Goal: Information Seeking & Learning: Learn about a topic

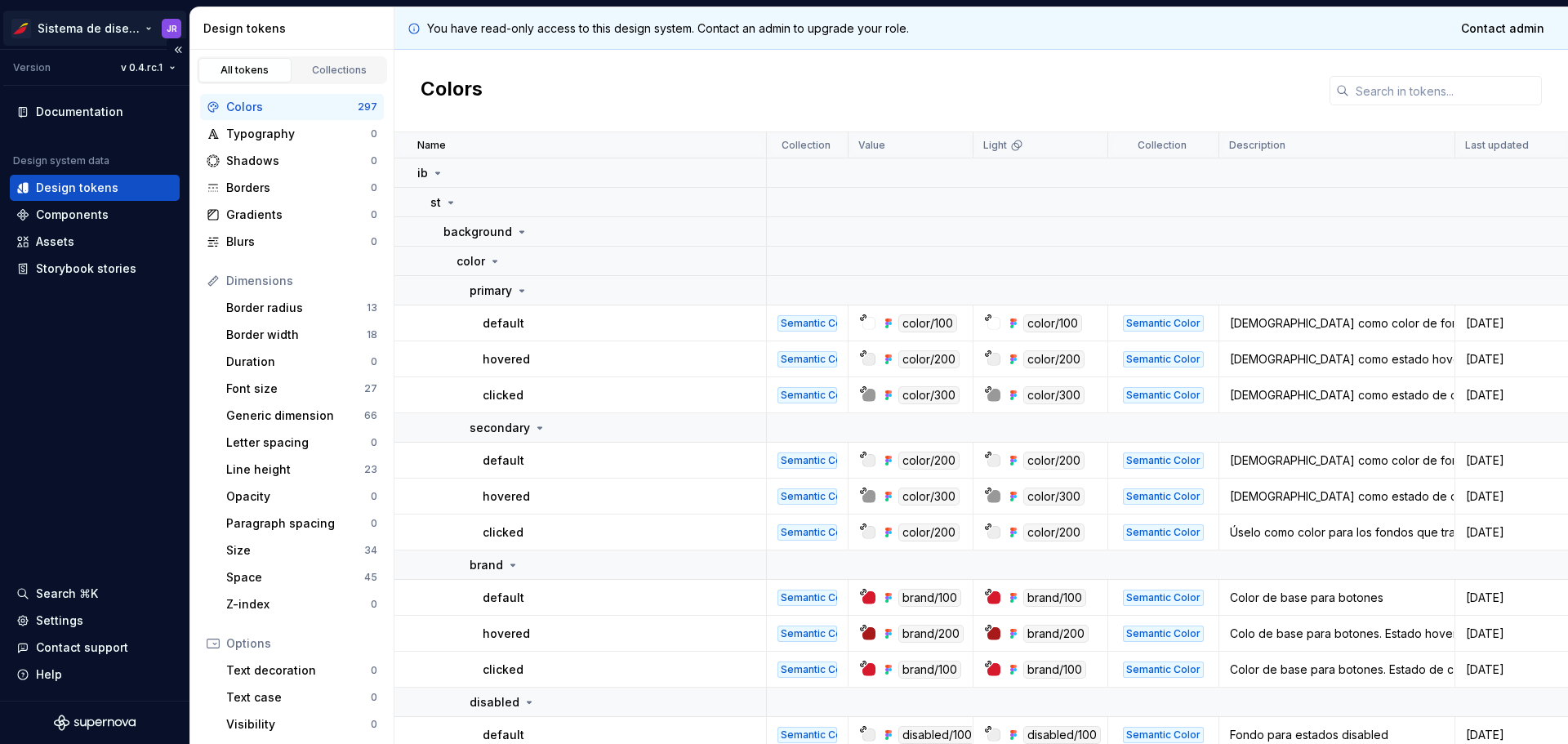
click at [105, 31] on html "Sistema de diseño Iberia JR Version v 0.4.rc.1 Documentation Design system data…" at bounding box center [784, 372] width 1568 height 744
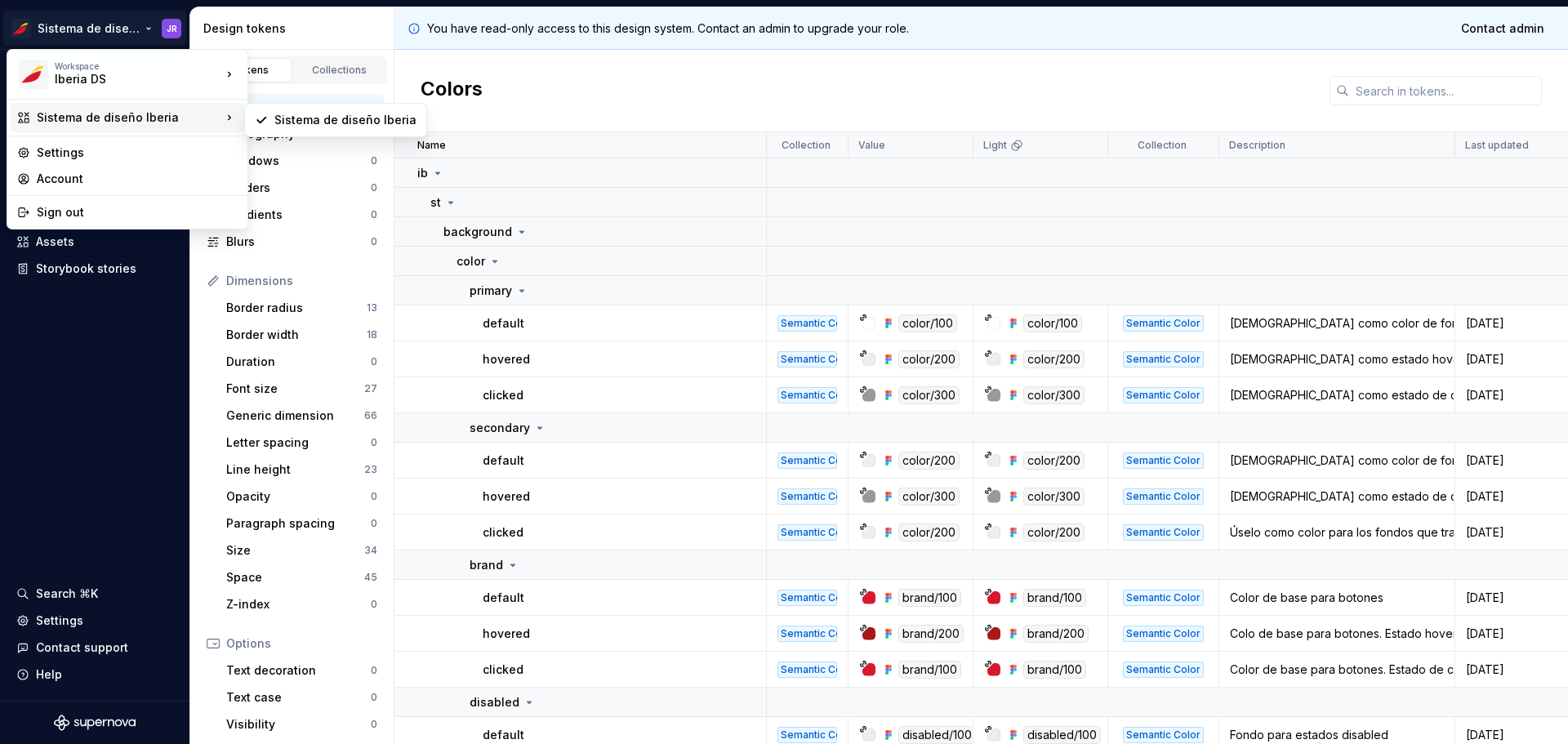
drag, startPoint x: 173, startPoint y: 119, endPoint x: 462, endPoint y: 93, distance: 290.2
click at [441, 101] on html "Sistema de diseño Iberia JR Version v 0.4.rc.1 Documentation Design system data…" at bounding box center [784, 372] width 1568 height 744
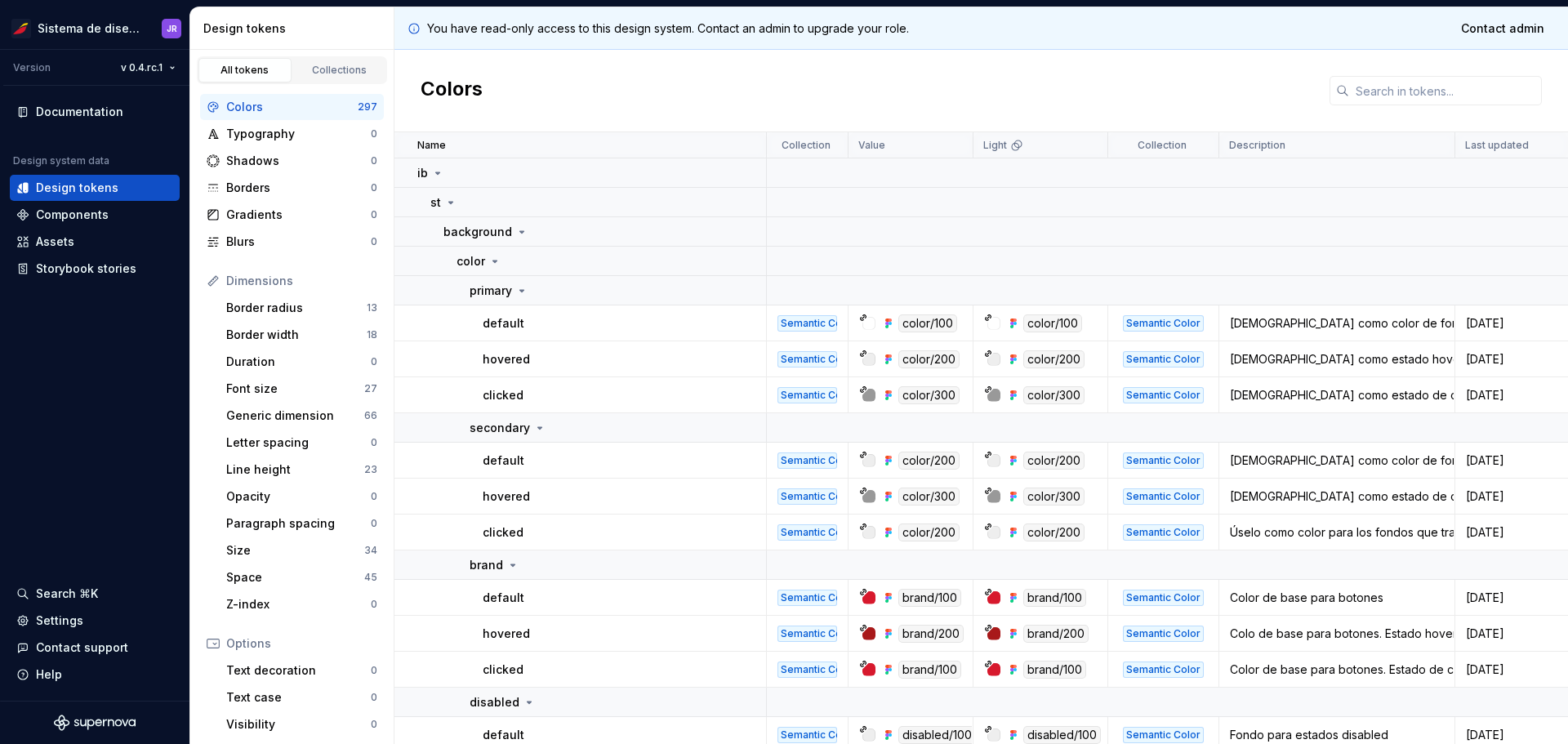
click at [519, 52] on html "Sistema de diseño Iberia JR Version v 0.4.rc.1 Documentation Design system data…" at bounding box center [784, 372] width 1568 height 744
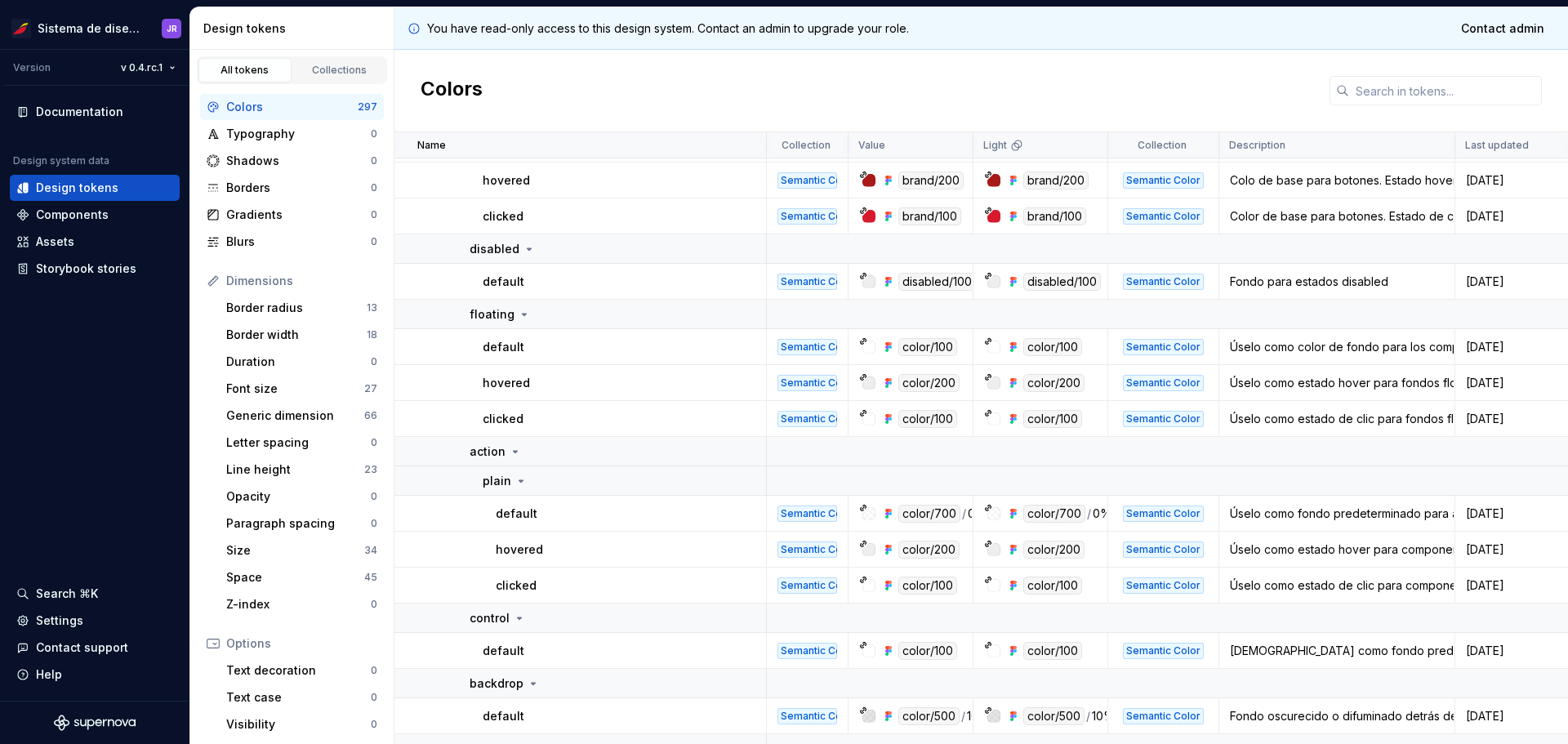
scroll to position [572, 0]
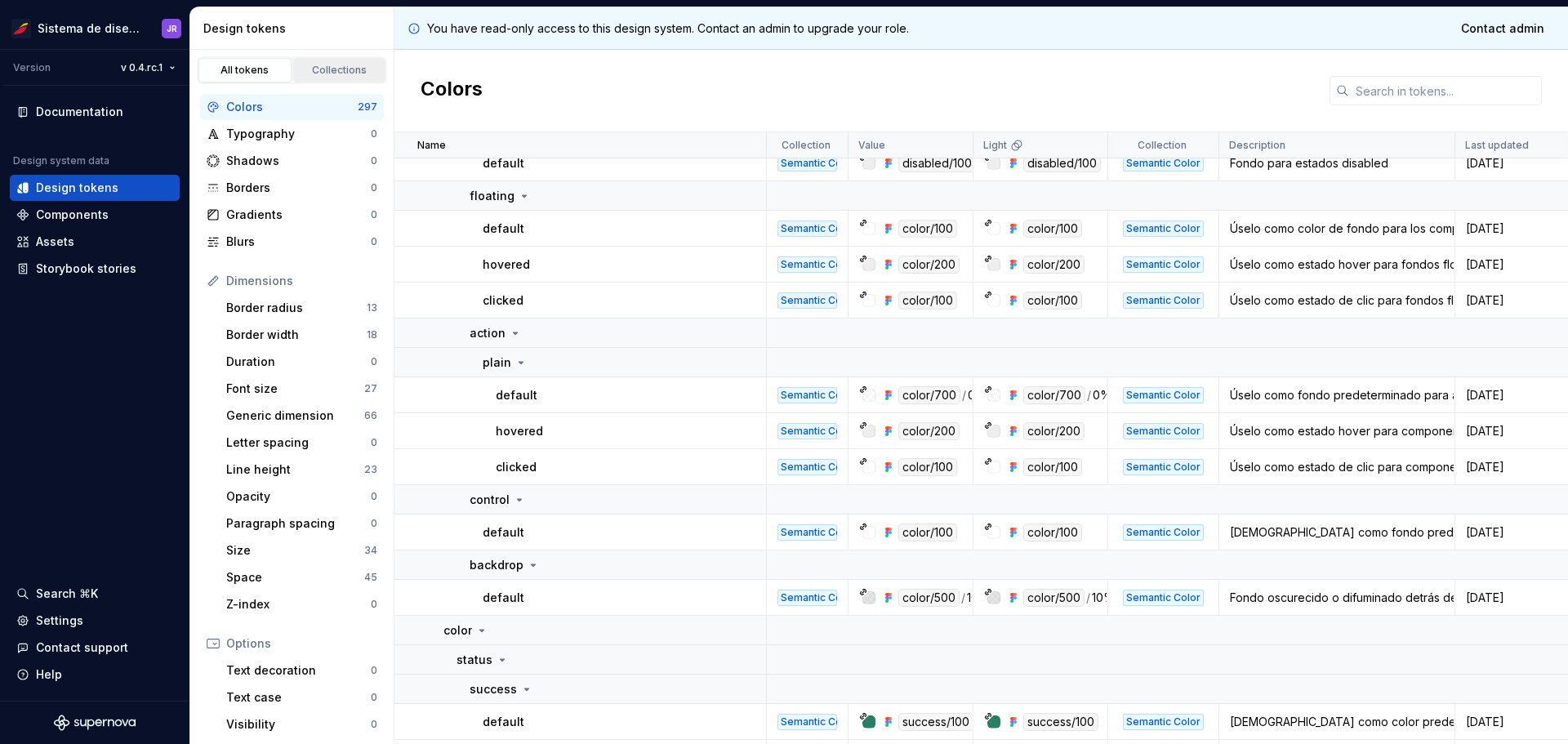
click at [304, 75] on div "Collections" at bounding box center [339, 70] width 82 height 13
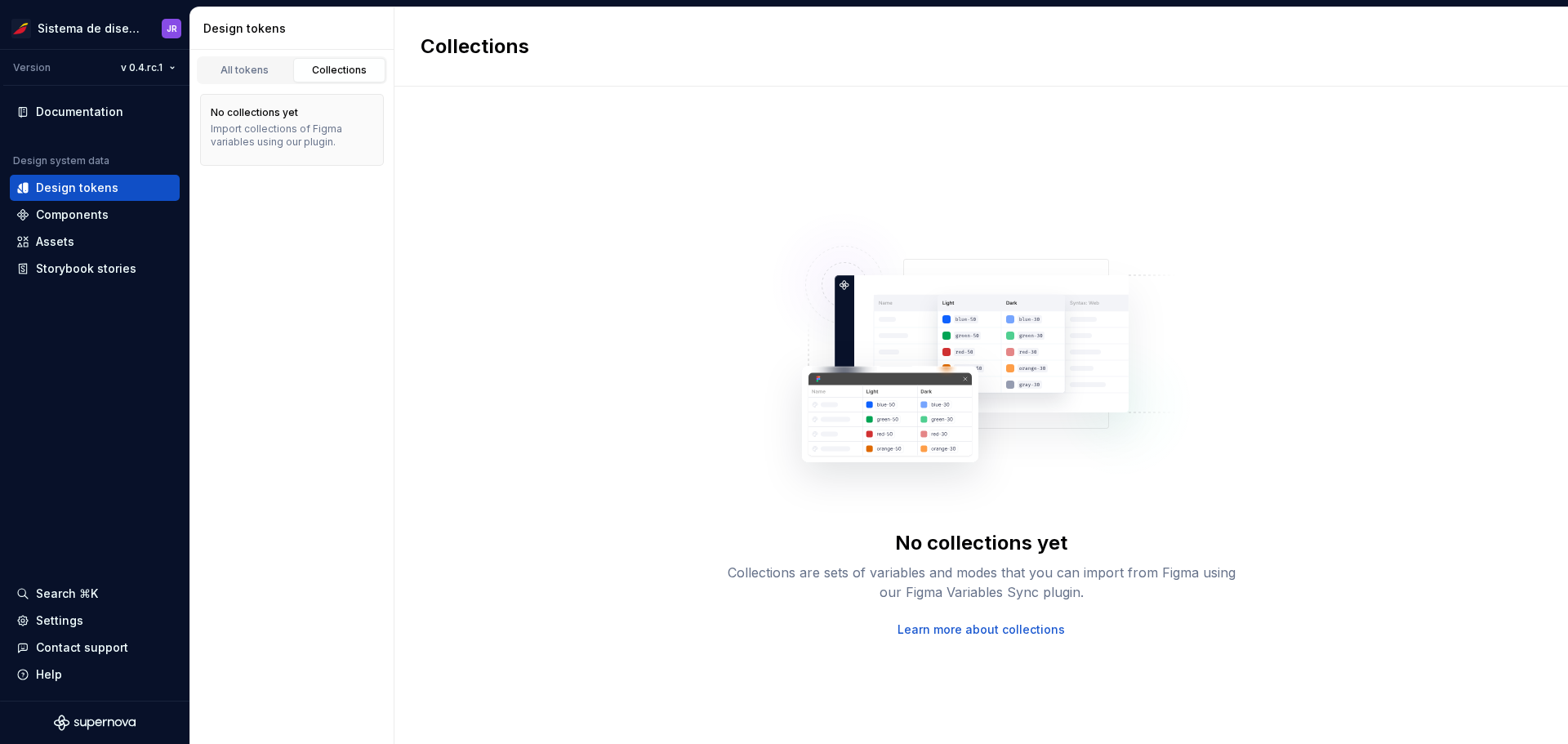
click at [244, 56] on div "All tokens Collections" at bounding box center [292, 70] width 190 height 28
click at [248, 64] on div "All tokens" at bounding box center [245, 70] width 82 height 13
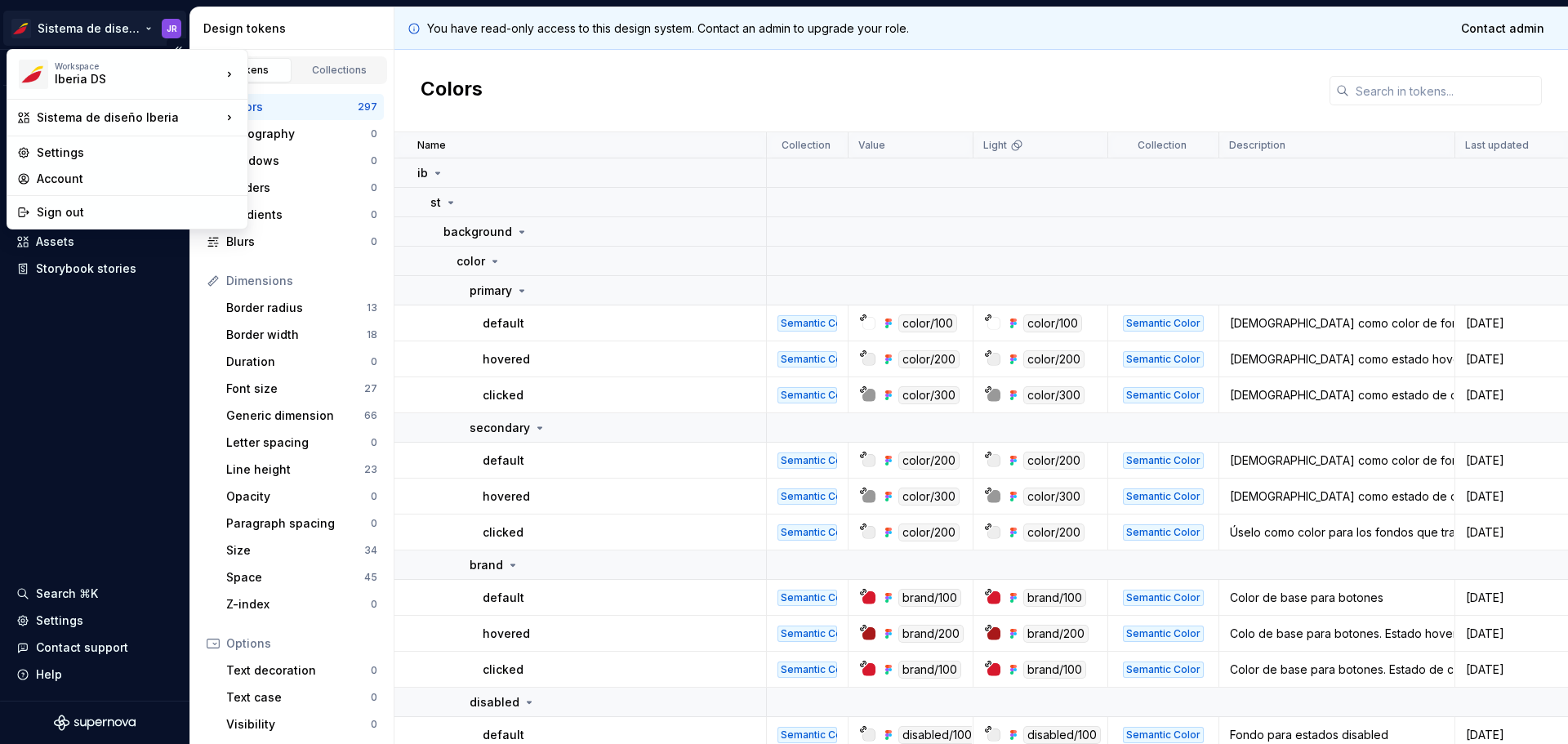
click at [135, 23] on html "Sistema de diseño Iberia JR Version v 0.4.rc.1 Documentation Design system data…" at bounding box center [784, 372] width 1568 height 744
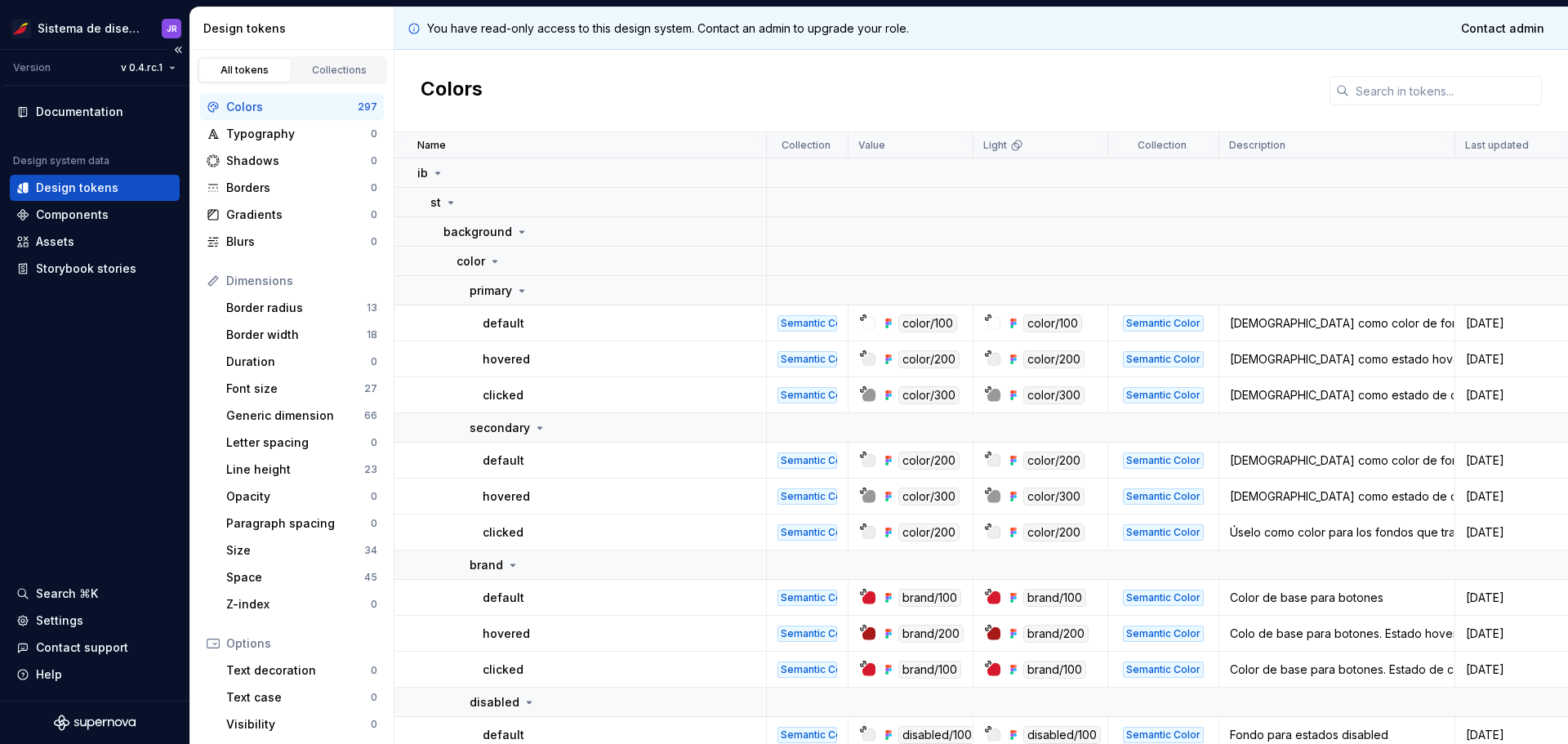
click at [101, 70] on div "v 0.4.rc.1" at bounding box center [121, 68] width 124 height 23
click at [174, 69] on html "Sistema de diseño Iberia JR Version v 0.4.rc.1 Documentation Design system data…" at bounding box center [784, 372] width 1568 height 744
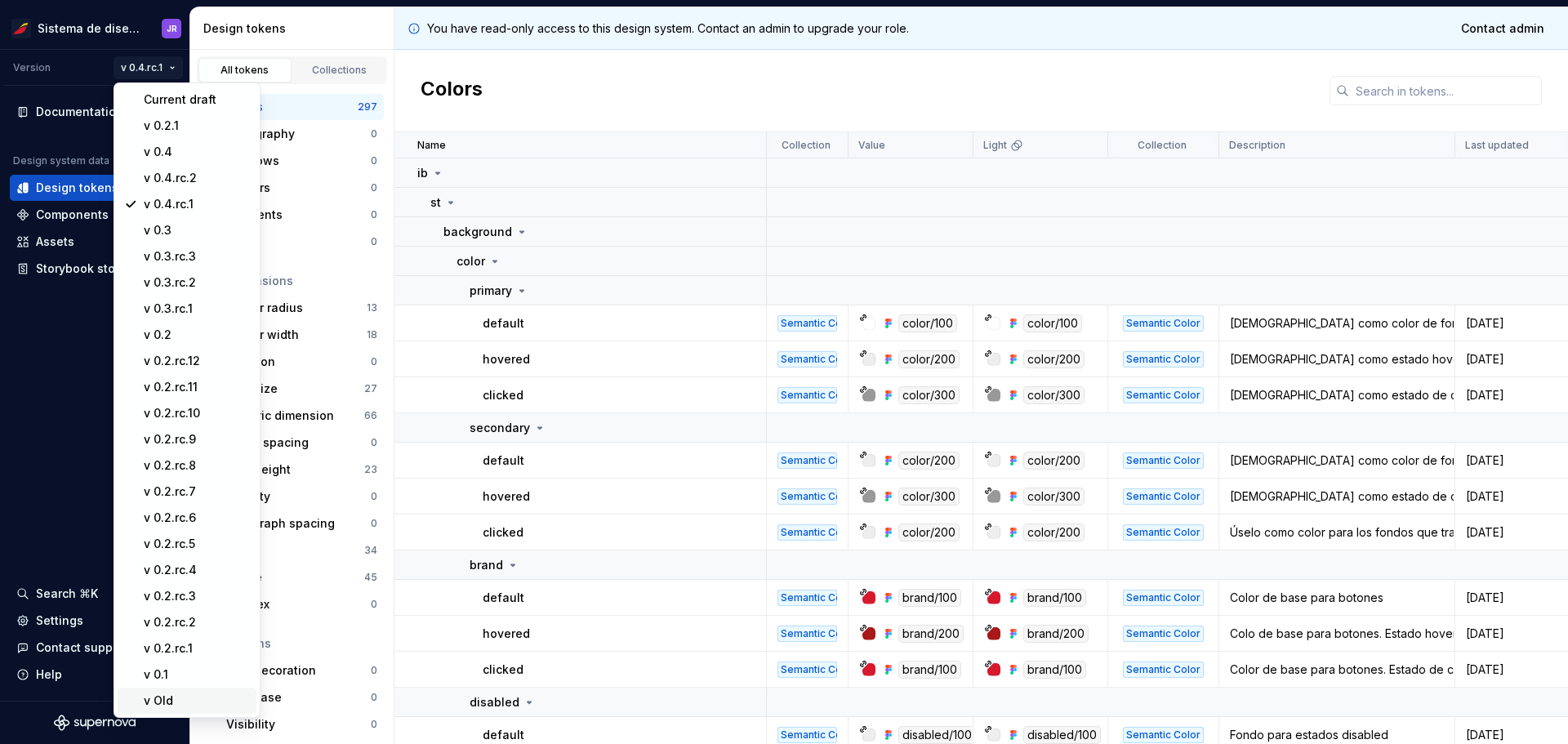
click at [168, 712] on div "v Old" at bounding box center [187, 701] width 139 height 26
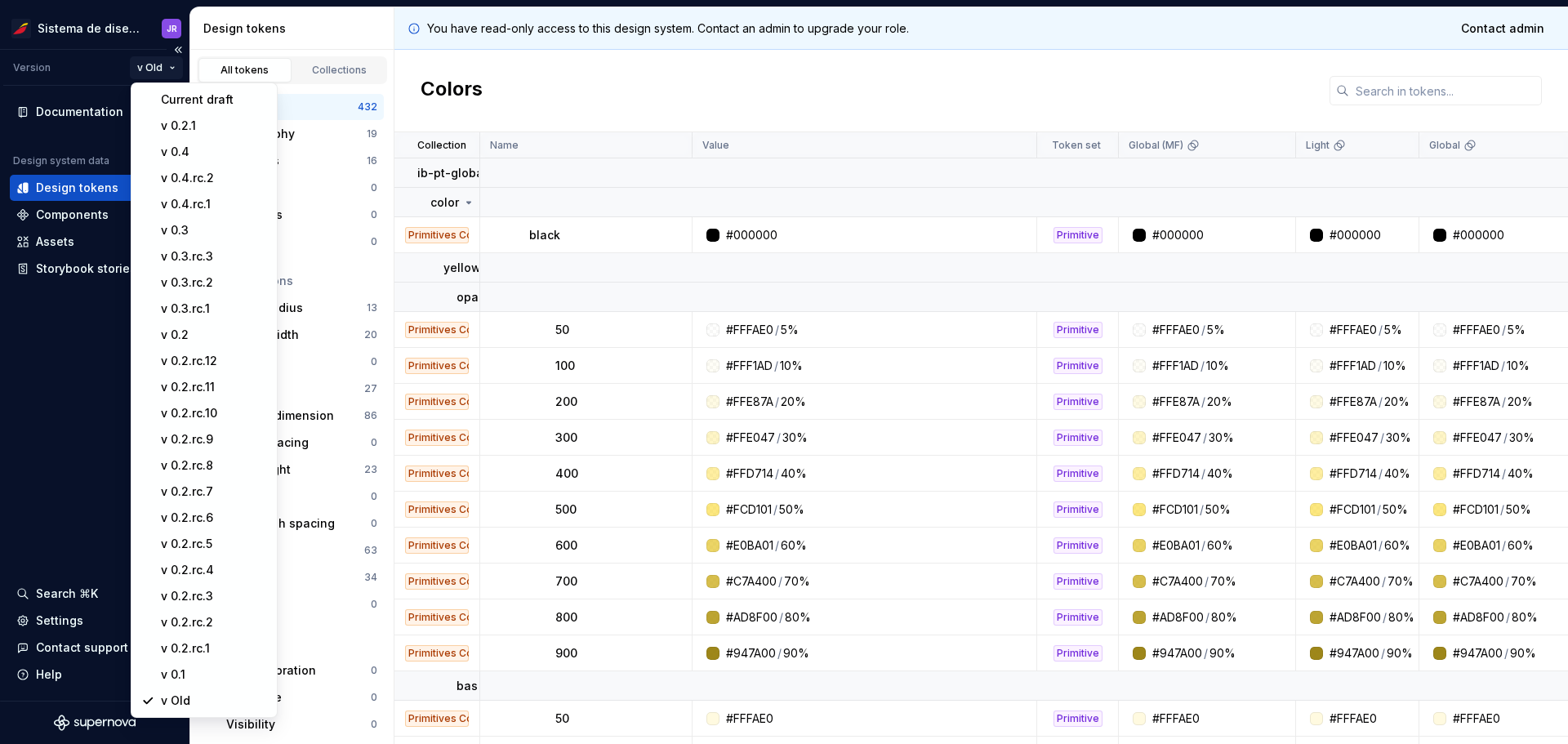
click at [142, 69] on html "Sistema de diseño Iberia JR Version v Old Documentation Design system data Desi…" at bounding box center [784, 372] width 1568 height 744
click at [180, 171] on div "v 0.4.rc.2" at bounding box center [214, 177] width 106 height 16
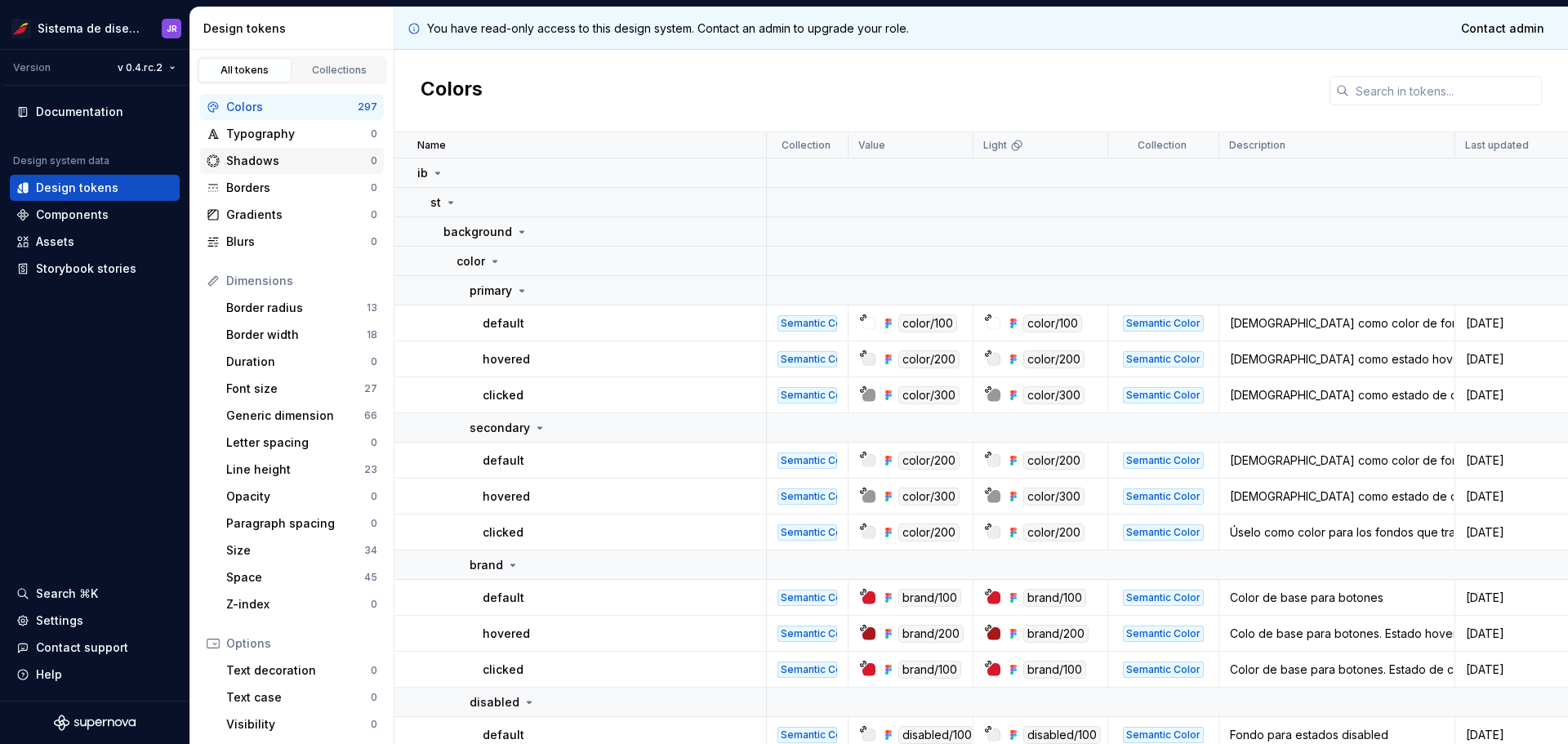
click at [266, 159] on div "Shadows" at bounding box center [298, 160] width 144 height 16
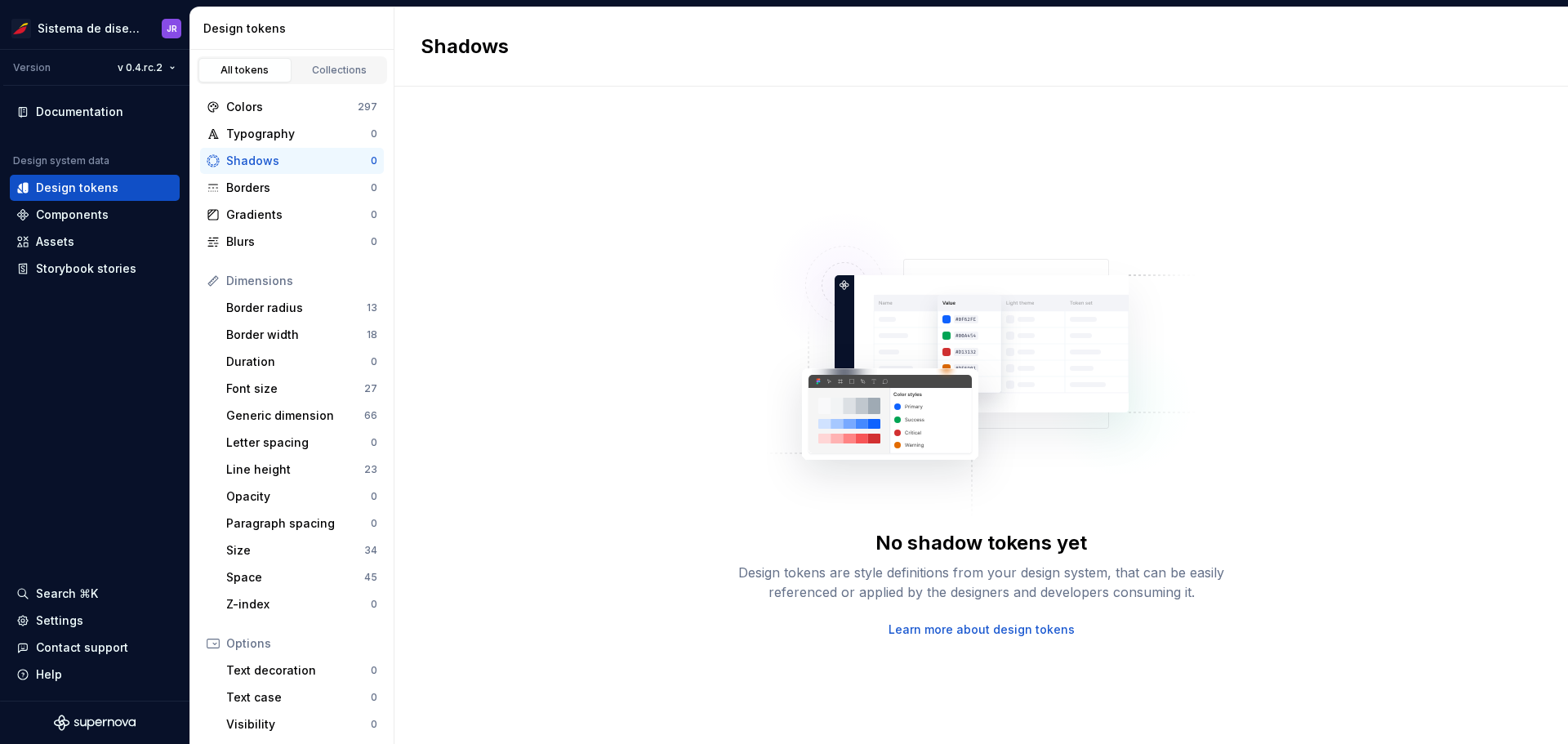
click at [266, 175] on div "Colors 297 Typography 0 Shadows 0 Borders 0 Gradients 0 Blurs 0" at bounding box center [292, 175] width 184 height 161
click at [266, 180] on div "Borders" at bounding box center [298, 188] width 144 height 16
click at [256, 212] on div "Gradients" at bounding box center [298, 214] width 144 height 16
click at [247, 256] on div "Colors 297 Typography 0 Shadows 0 Borders 0 Gradients 0 Blurs 0 Dimensions Bord…" at bounding box center [292, 490] width 204 height 811
click at [250, 247] on div "Blurs" at bounding box center [298, 241] width 144 height 16
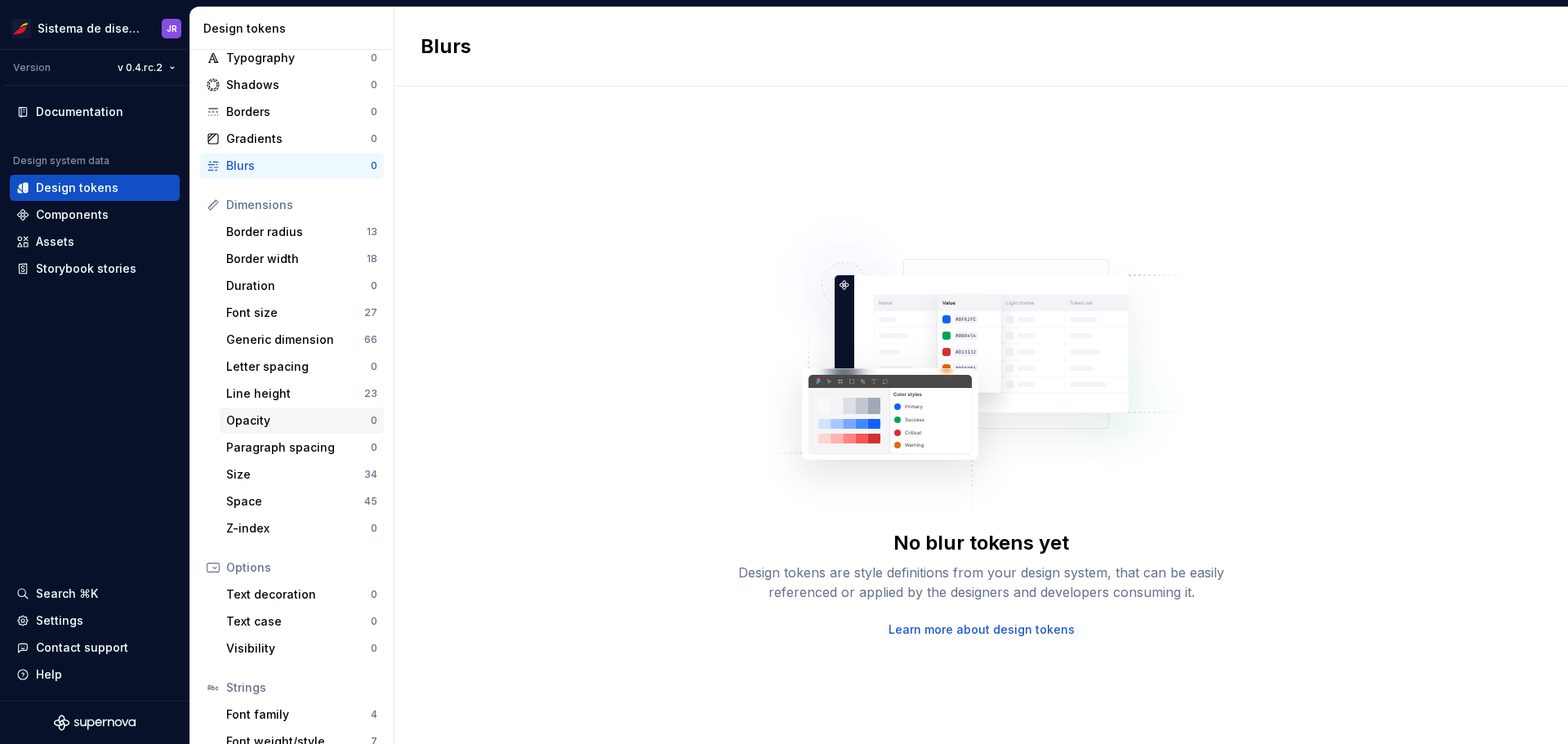
scroll to position [150, 0]
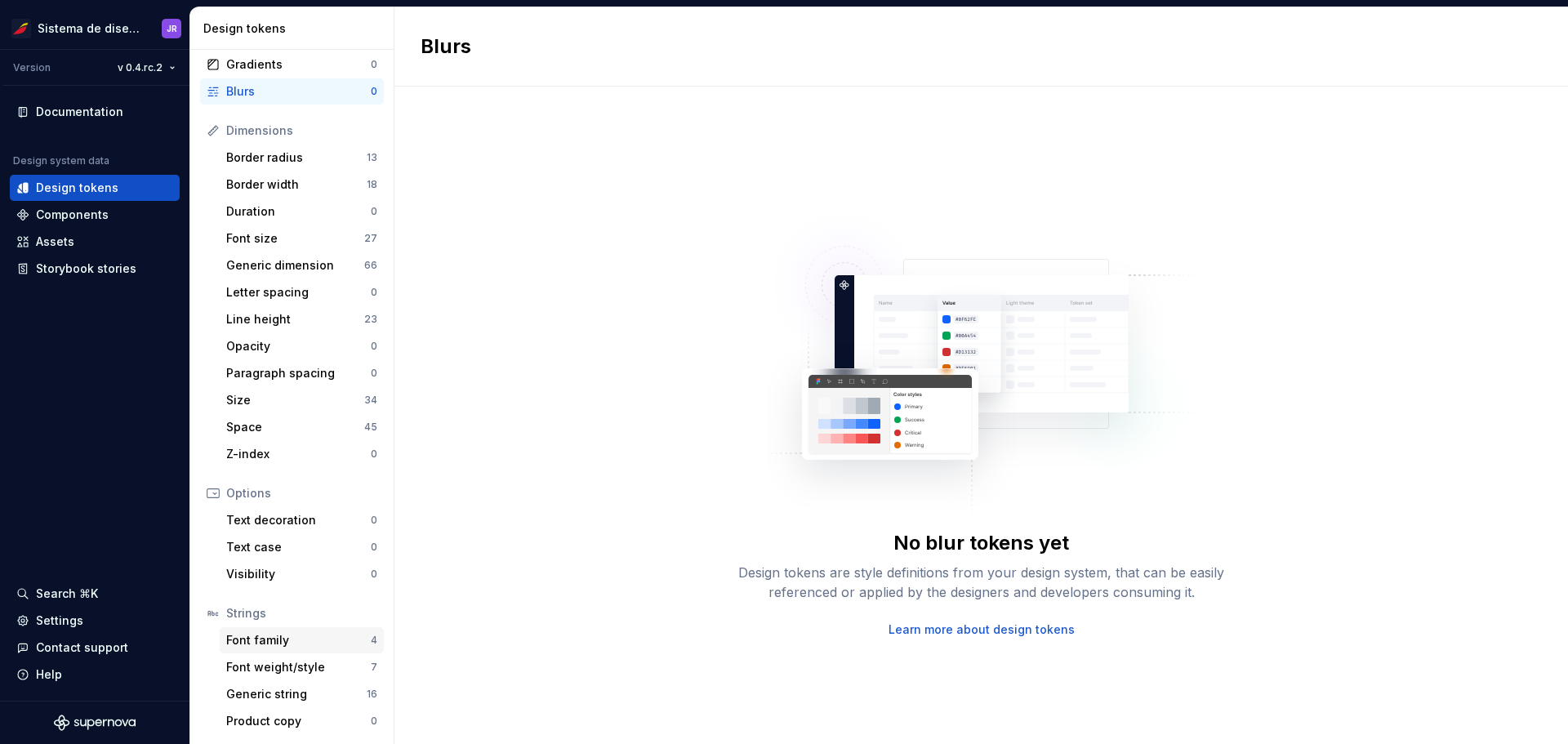
click at [252, 636] on div "Font family" at bounding box center [298, 640] width 144 height 16
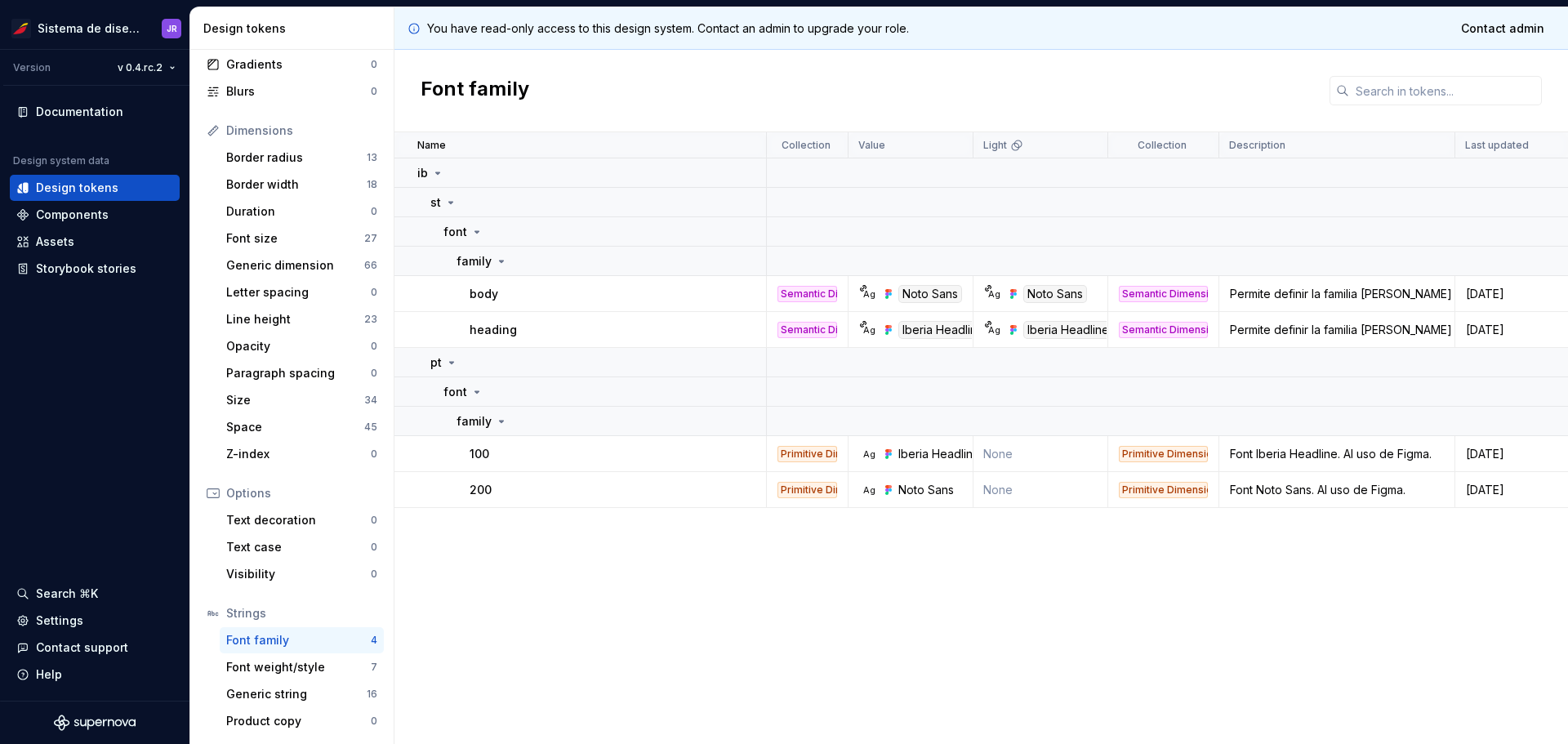
click at [642, 328] on div "heading" at bounding box center [617, 329] width 295 height 16
click at [491, 328] on p "heading" at bounding box center [493, 329] width 48 height 16
click at [1377, 312] on td "Permite definir la familia de fuentes para el texto de los encabezados." at bounding box center [1337, 330] width 236 height 36
